Goal: Navigation & Orientation: Find specific page/section

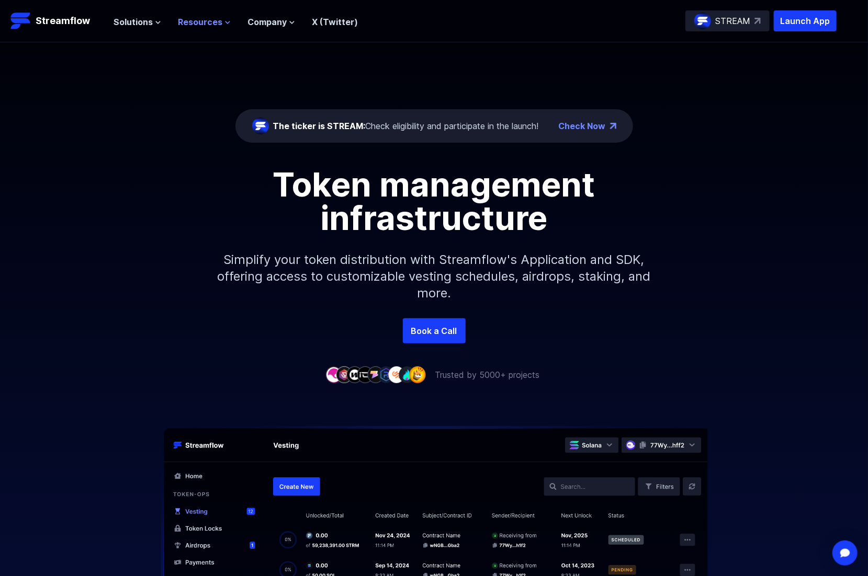
click at [222, 28] on span "Resources" at bounding box center [200, 22] width 44 height 13
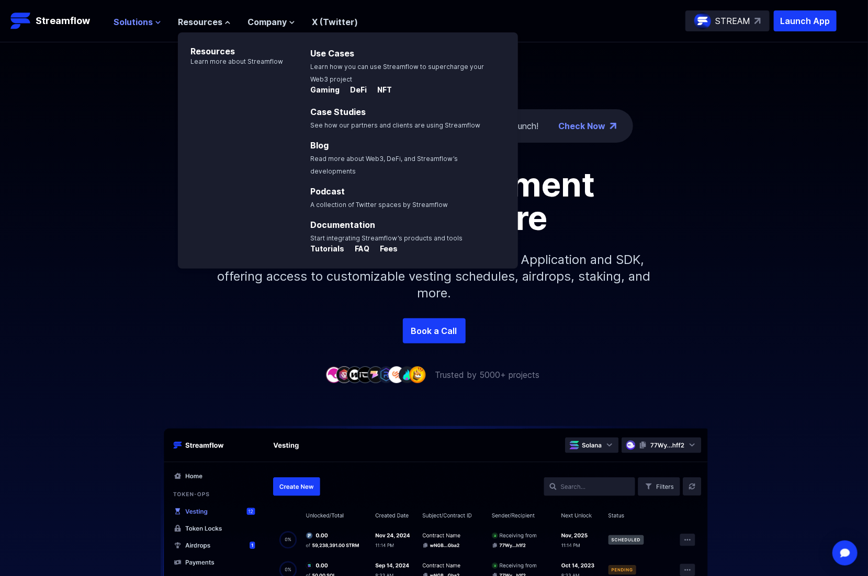
click at [153, 28] on span "Solutions" at bounding box center [132, 22] width 39 height 13
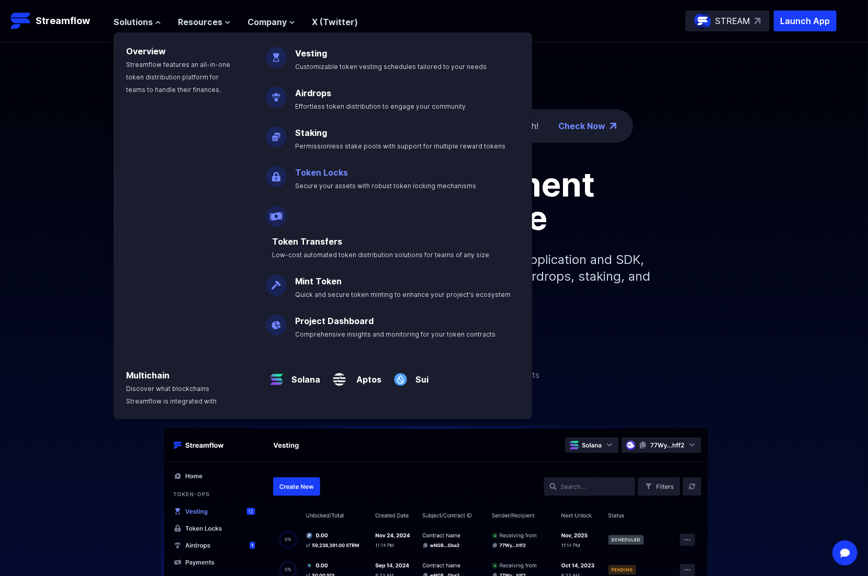
click at [384, 191] on p "Token Locks Secure your assets with robust token locking mechanisms" at bounding box center [393, 174] width 208 height 33
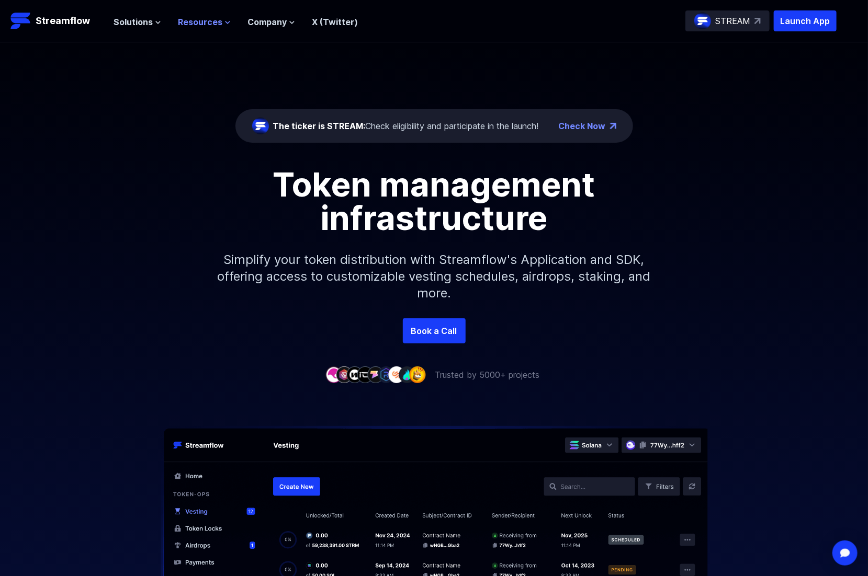
click at [222, 28] on span "Resources" at bounding box center [200, 22] width 44 height 13
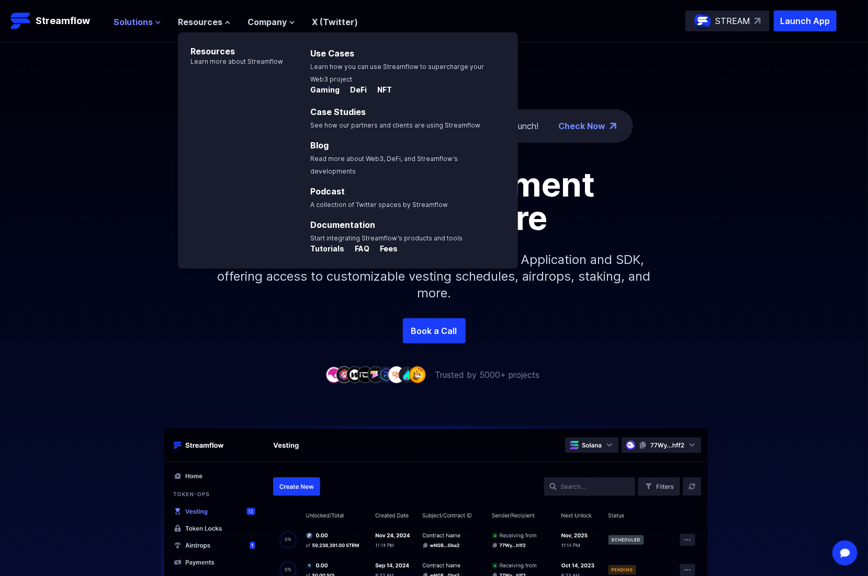
click at [153, 28] on span "Solutions" at bounding box center [132, 22] width 39 height 13
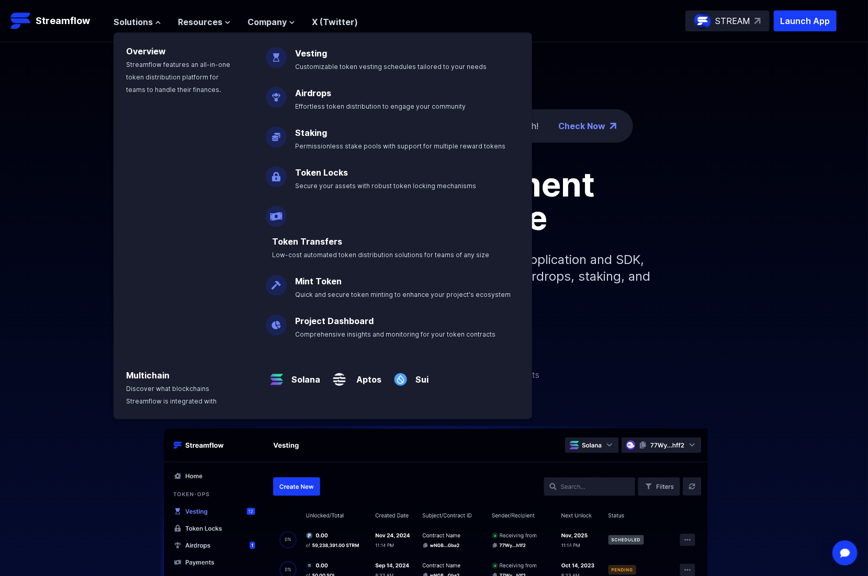
click at [322, 178] on link "Token Locks" at bounding box center [321, 172] width 53 height 10
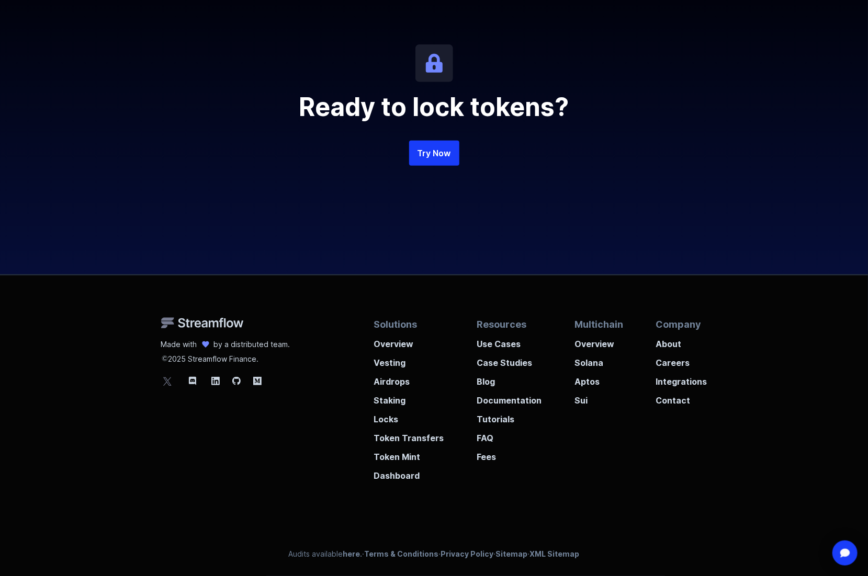
scroll to position [3030, 0]
click at [444, 463] on p "Dashboard" at bounding box center [409, 472] width 70 height 19
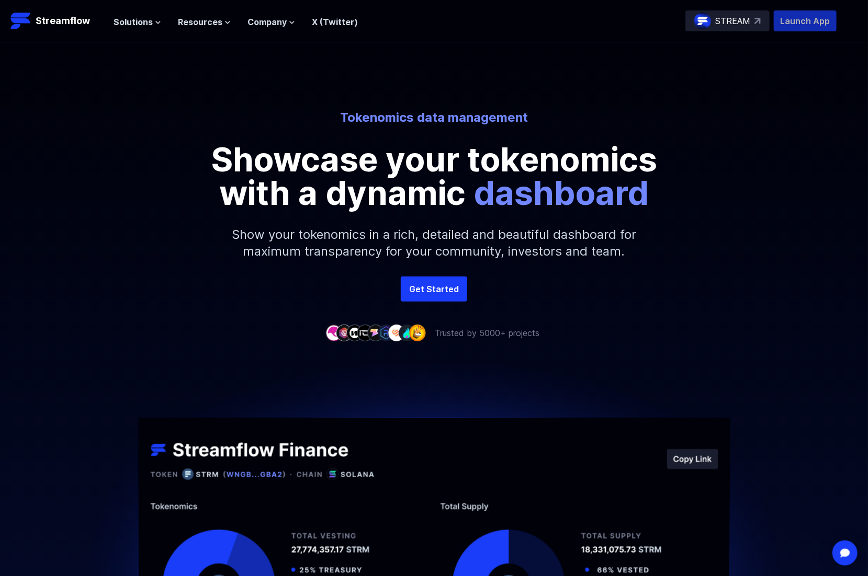
click at [796, 29] on p "Launch App" at bounding box center [805, 20] width 63 height 21
